Goal: Task Accomplishment & Management: Use online tool/utility

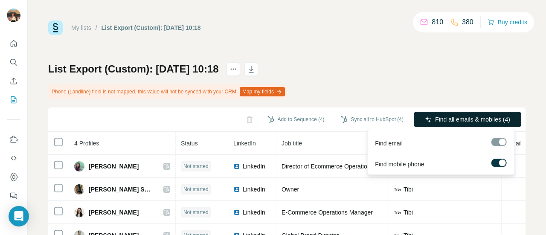
click at [456, 121] on span "Find all emails & mobiles (4)" at bounding box center [472, 119] width 75 height 9
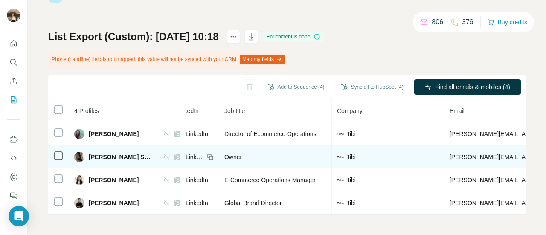
scroll to position [0, 70]
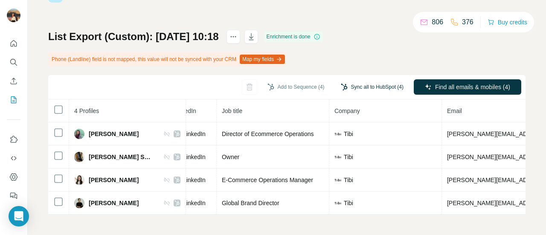
click at [353, 82] on button "Sync all to HubSpot (4)" at bounding box center [372, 87] width 75 height 13
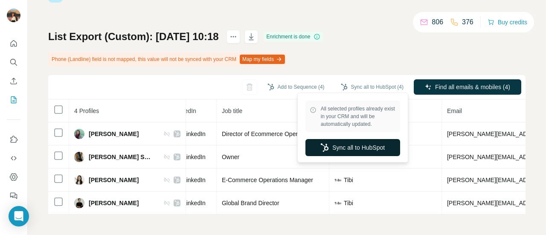
click at [338, 146] on button "Sync all to HubSpot" at bounding box center [353, 147] width 95 height 17
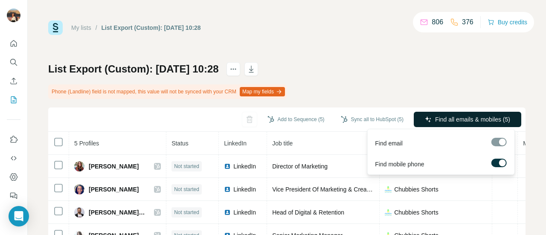
click at [463, 118] on span "Find all emails & mobiles (5)" at bounding box center [472, 119] width 75 height 9
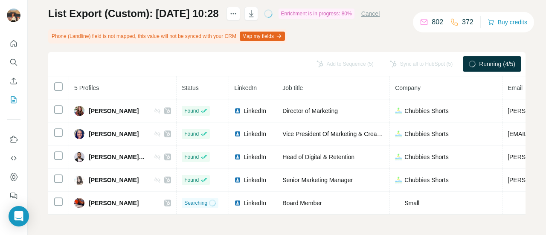
click at [469, 61] on div at bounding box center [472, 64] width 7 height 7
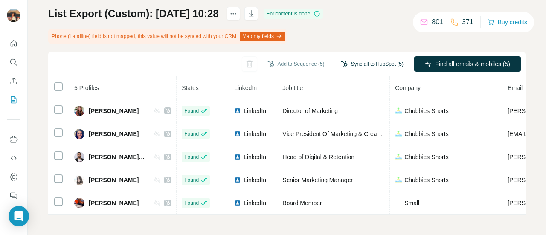
click at [356, 61] on button "Sync all to HubSpot (5)" at bounding box center [372, 64] width 75 height 13
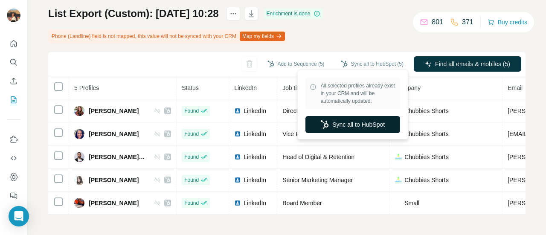
click at [344, 120] on button "Sync all to HubSpot" at bounding box center [353, 124] width 95 height 17
